Goal: Navigation & Orientation: Find specific page/section

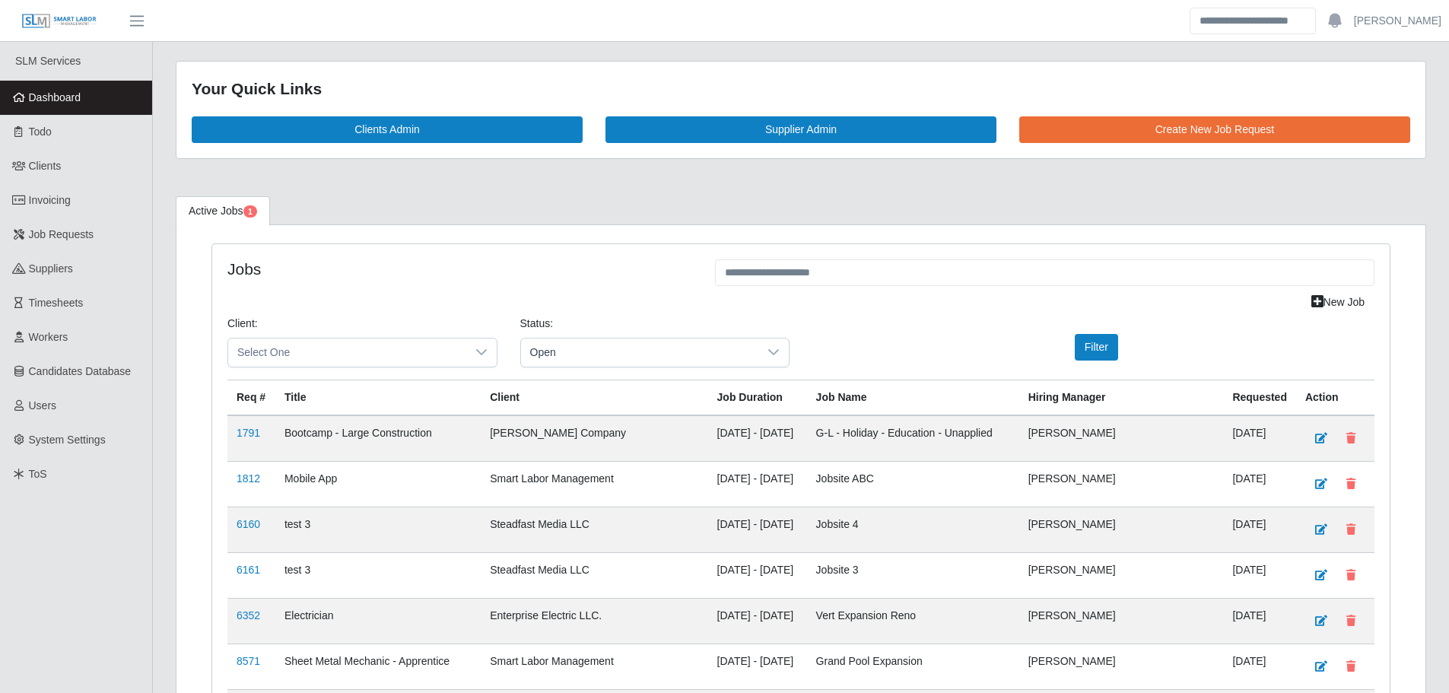
click at [75, 103] on span "Dashboard" at bounding box center [55, 97] width 52 height 12
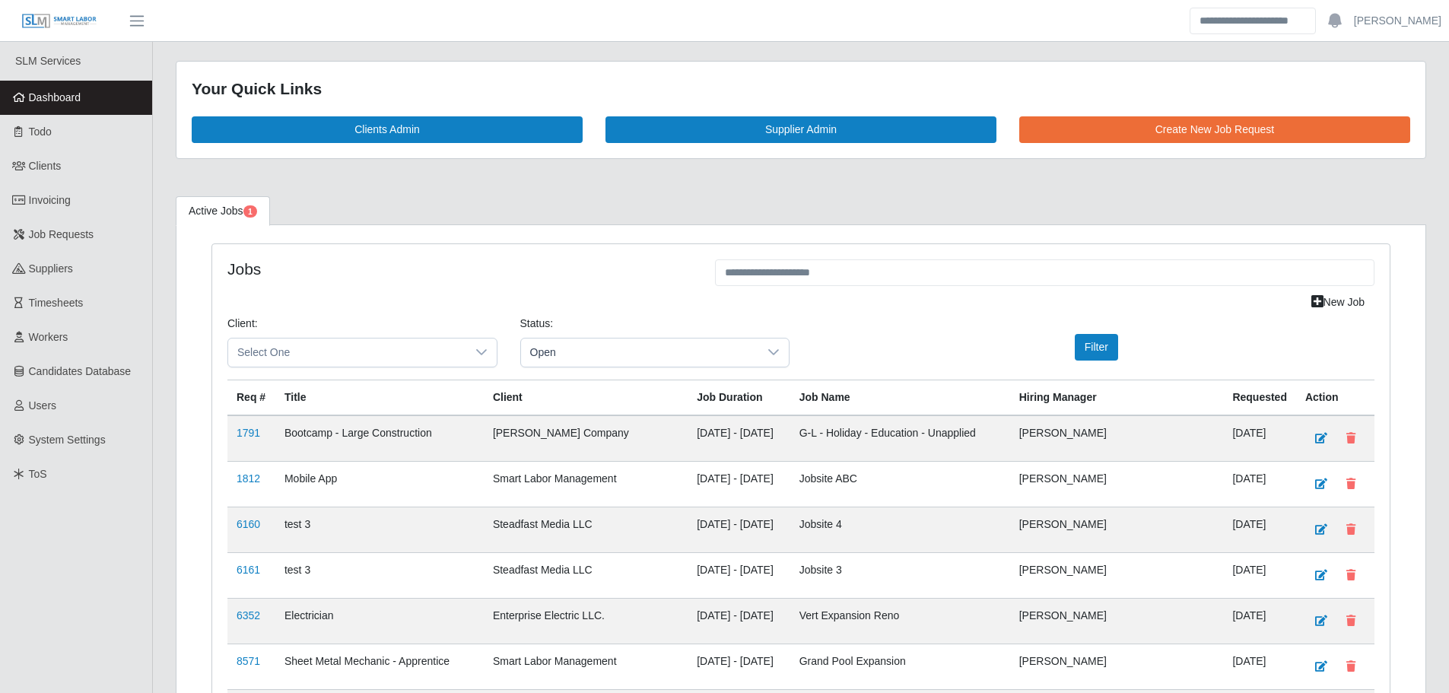
click at [109, 103] on link "Dashboard" at bounding box center [76, 98] width 152 height 34
click at [87, 98] on link "Dashboard" at bounding box center [76, 98] width 152 height 34
